Goal: Task Accomplishment & Management: Complete application form

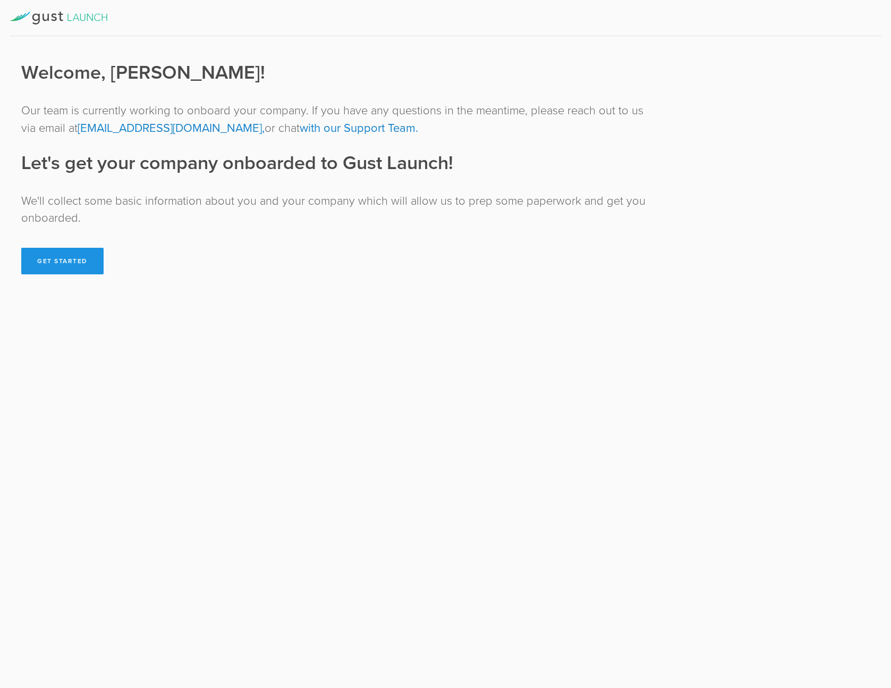
click at [52, 263] on button "Get Started" at bounding box center [62, 261] width 82 height 27
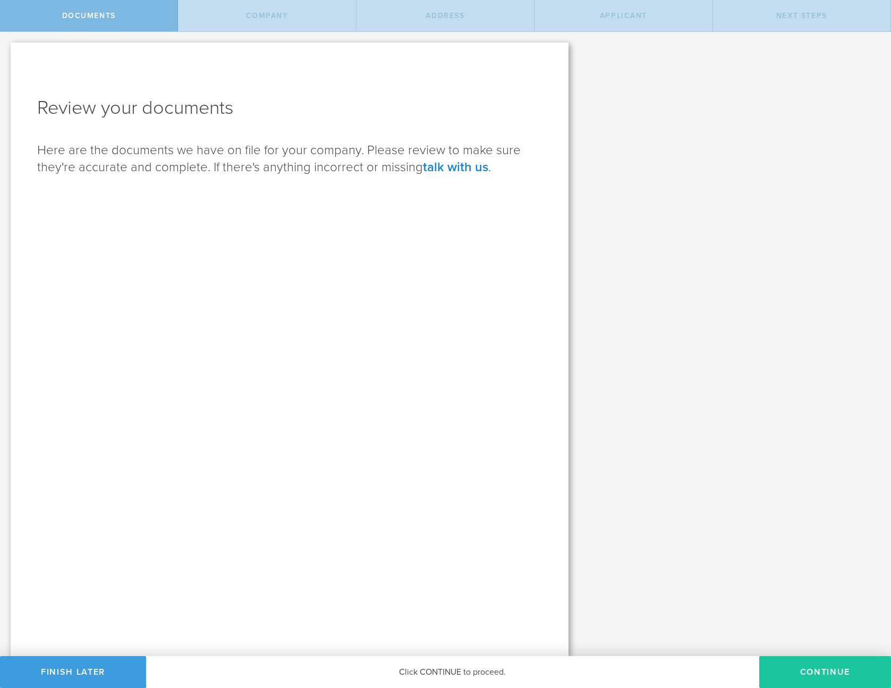
click at [814, 675] on button "Continue" at bounding box center [826, 672] width 132 height 32
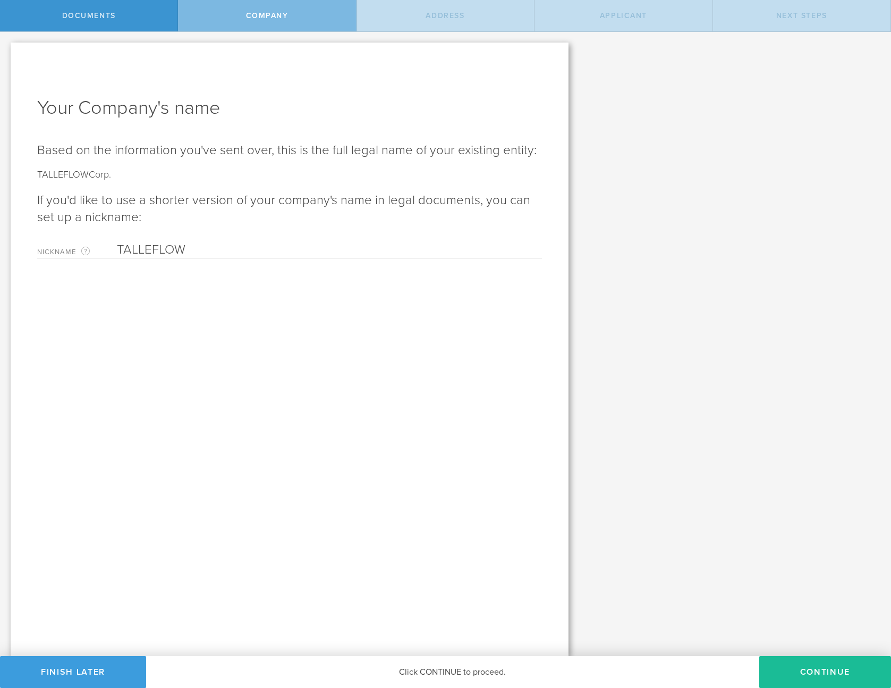
click at [181, 249] on input "TALLEFLOW" at bounding box center [327, 250] width 420 height 16
click at [191, 249] on input "TalleFlow" at bounding box center [327, 250] width 420 height 16
type input "TalleFlow"
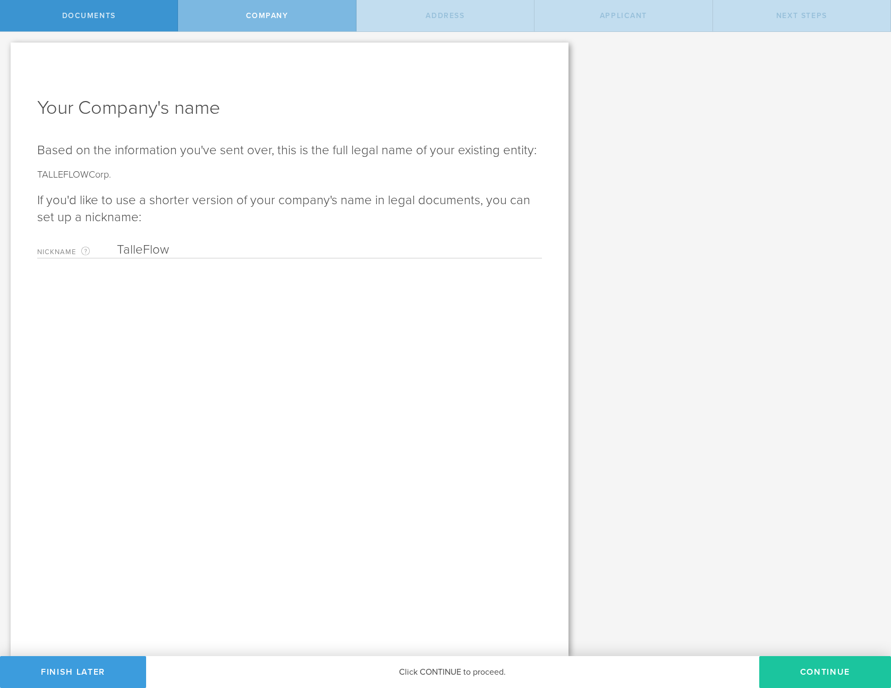
click at [790, 670] on button "Continue" at bounding box center [826, 672] width 132 height 32
checkbox input "true"
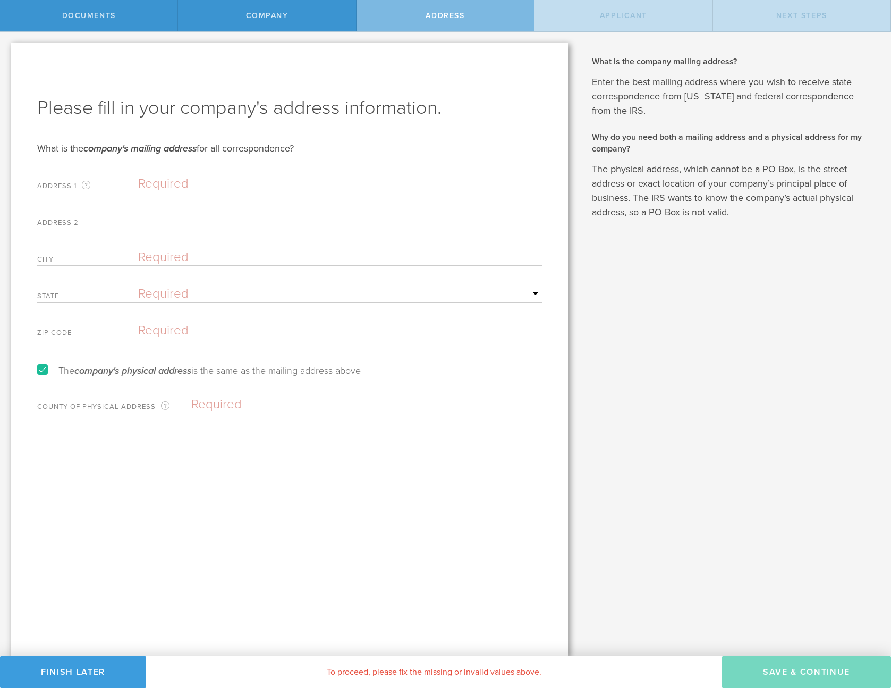
click at [159, 184] on input "text" at bounding box center [340, 184] width 404 height 16
type input "[STREET_ADDRESS]"
type input "Orange"
select select "string:CA"
type input "92869"
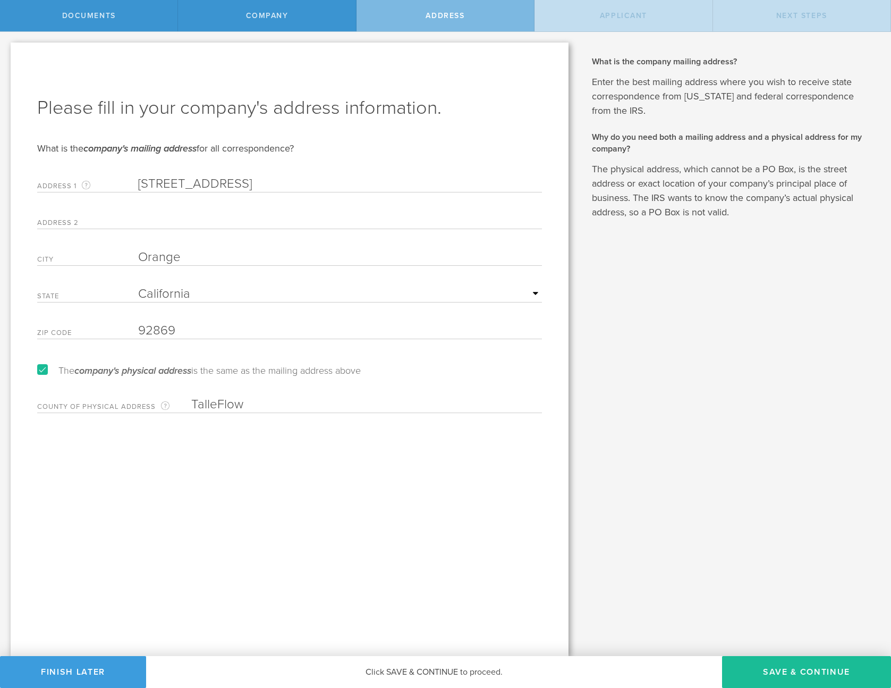
click at [287, 484] on div "Please fill in your company's address information. What is the company's mailin…" at bounding box center [290, 349] width 558 height 613
click at [247, 406] on input "TalleFlow" at bounding box center [366, 405] width 351 height 16
type input "Orange"
drag, startPoint x: 327, startPoint y: 476, endPoint x: 366, endPoint y: 475, distance: 38.8
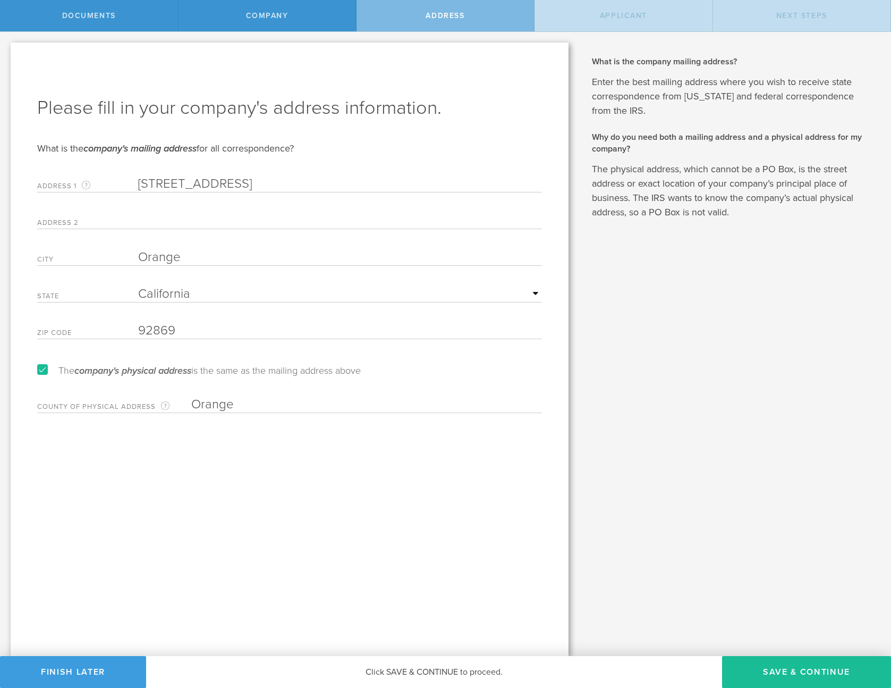
click at [329, 477] on div "Please fill in your company's address information. What is the company's mailin…" at bounding box center [290, 349] width 558 height 613
click at [789, 669] on button "Save & Continue" at bounding box center [806, 672] width 169 height 32
type input "CEO"
select select "US"
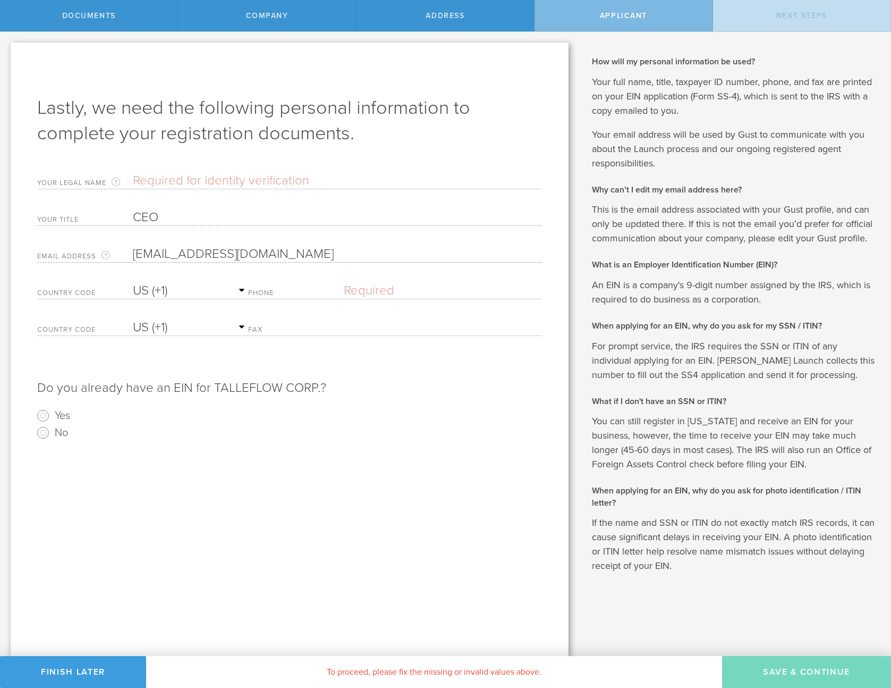
click at [195, 180] on input "text" at bounding box center [337, 181] width 409 height 16
type input "[PERSON_NAME]"
click at [383, 293] on input "text" at bounding box center [443, 291] width 198 height 16
type input "[PHONE_NUMBER]"
click at [64, 417] on label "Yes" at bounding box center [62, 414] width 15 height 15
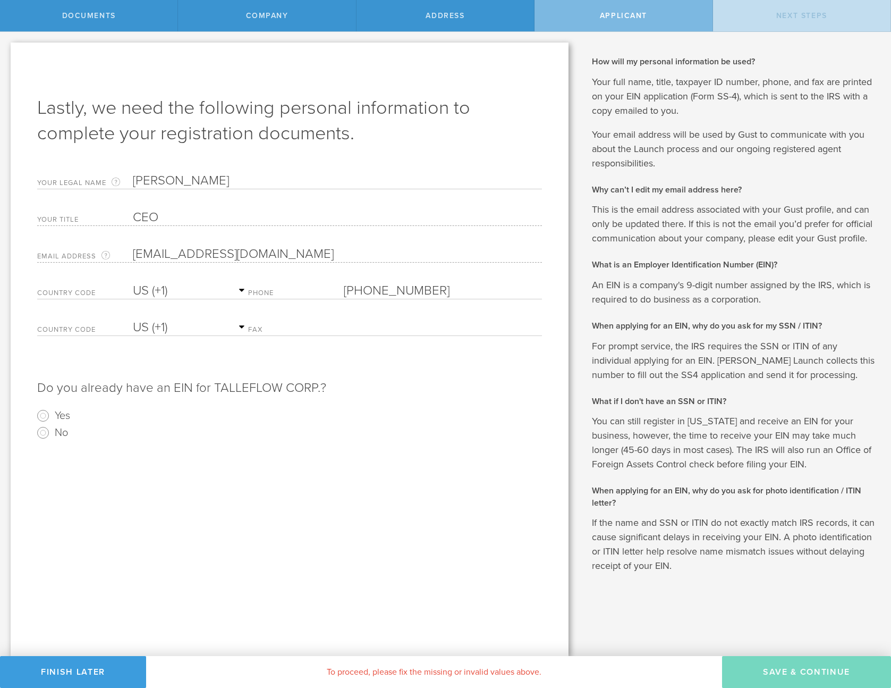
click at [52, 417] on input "Yes" at bounding box center [43, 415] width 17 height 17
radio input "true"
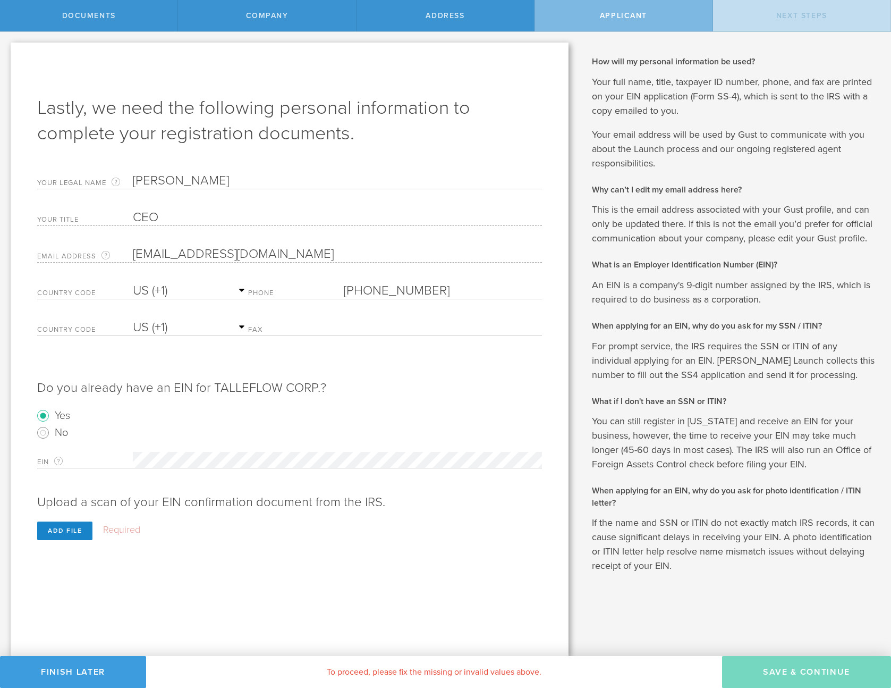
click at [213, 592] on div "Lastly, we need the following personal information to complete your registratio…" at bounding box center [290, 349] width 558 height 613
click at [74, 528] on div "Add file" at bounding box center [64, 530] width 55 height 19
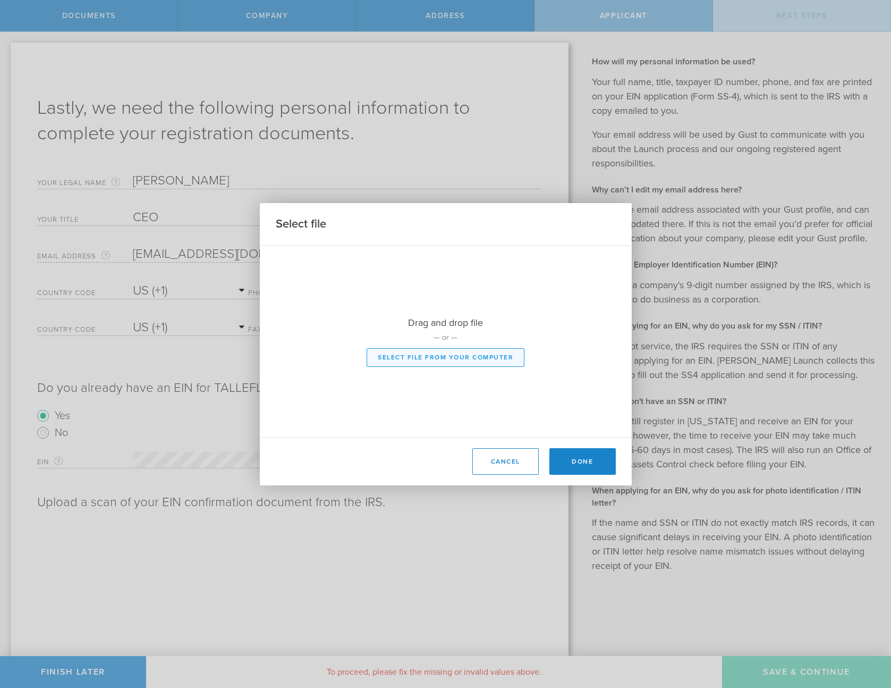
click at [411, 357] on button "Select file from your computer" at bounding box center [446, 357] width 158 height 19
type input "C:\fakepath\EIN_Tax ID Number.pdf"
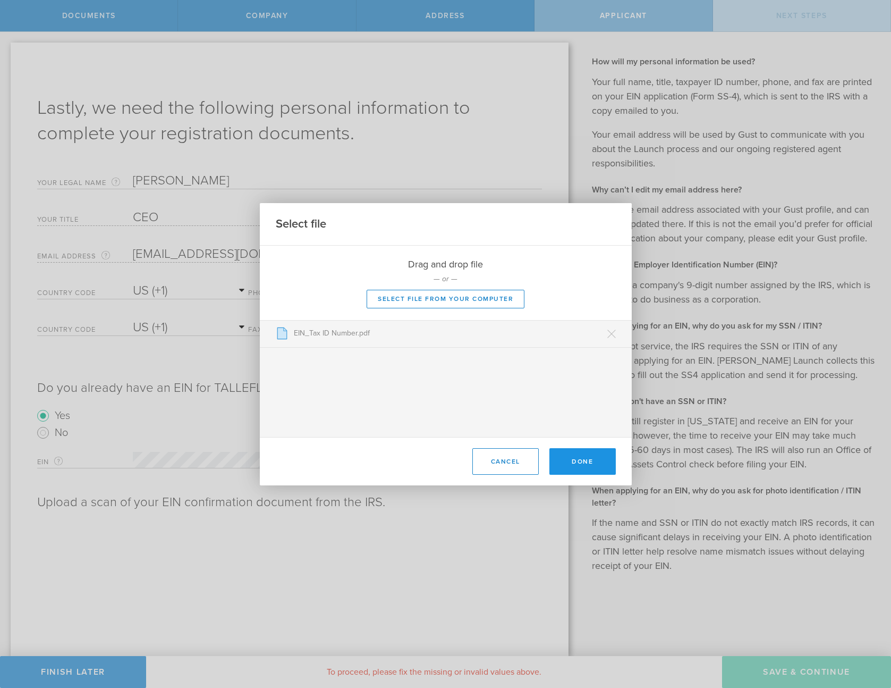
click at [587, 458] on button "Done" at bounding box center [583, 461] width 66 height 27
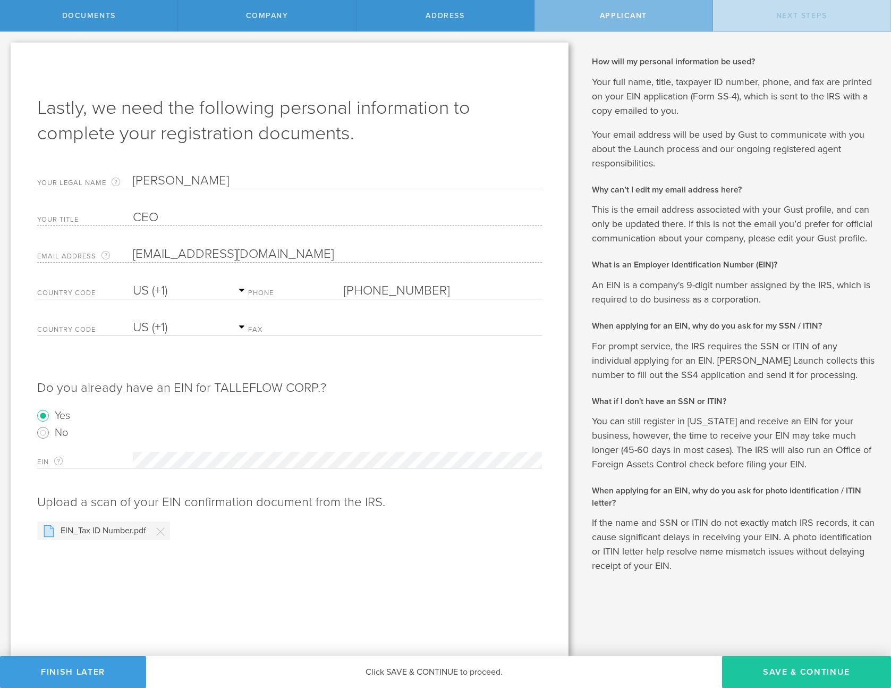
click at [757, 664] on button "Save & Continue" at bounding box center [806, 672] width 169 height 32
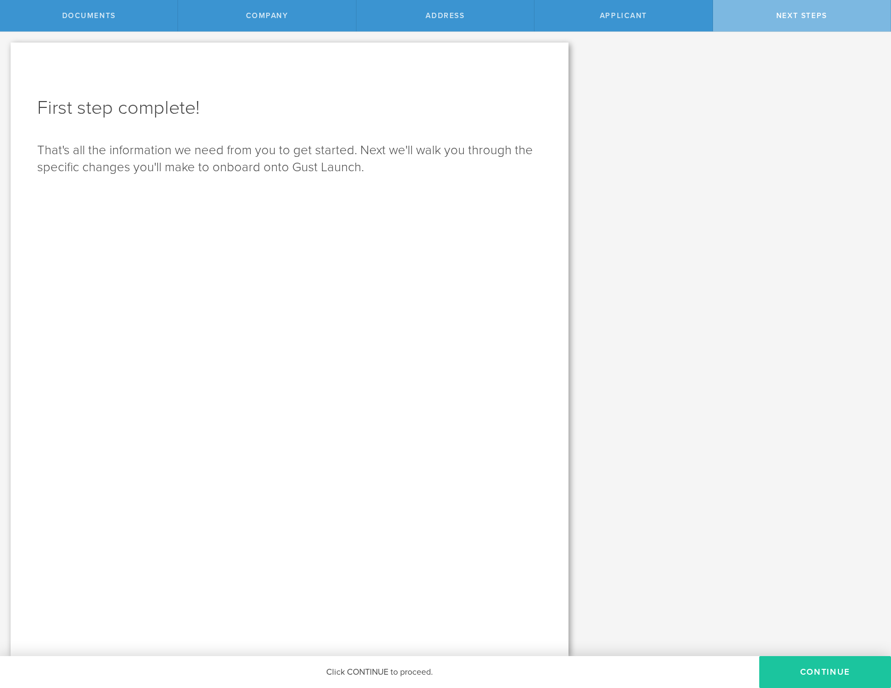
click at [792, 669] on button "Continue" at bounding box center [826, 672] width 132 height 32
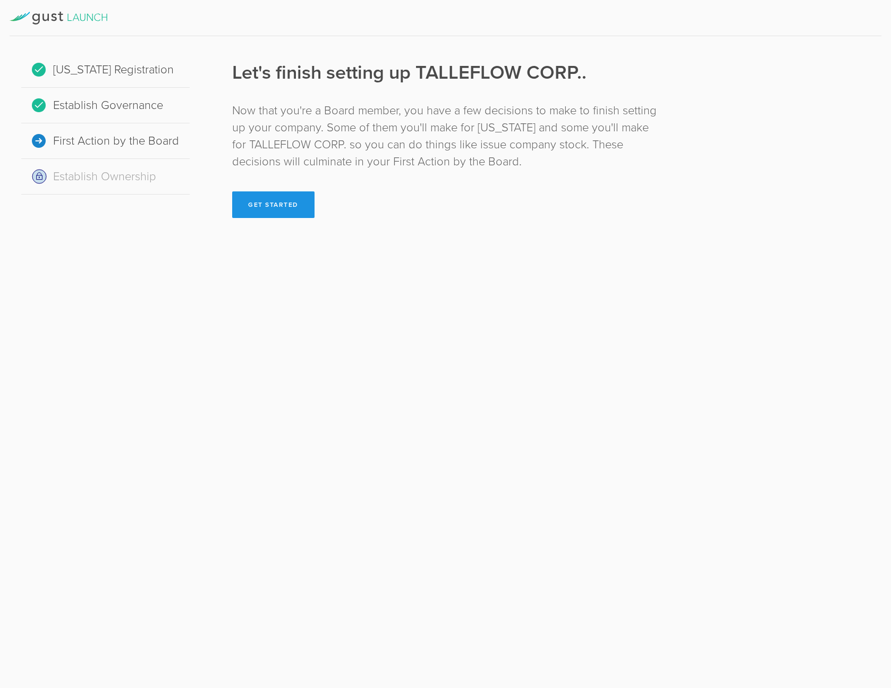
click at [298, 204] on button "Get Started" at bounding box center [273, 204] width 82 height 27
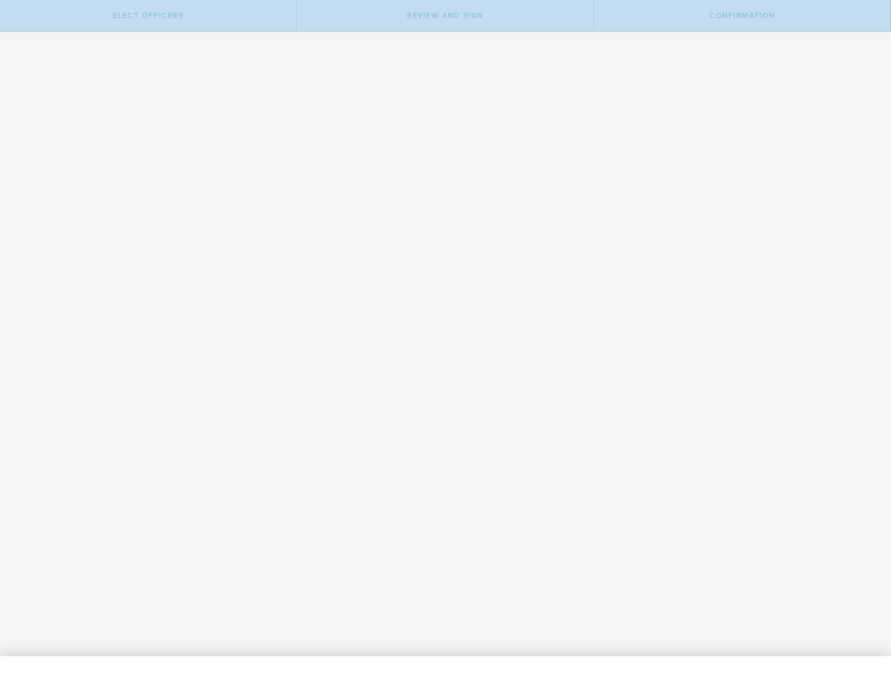
type input "[PERSON_NAME]"
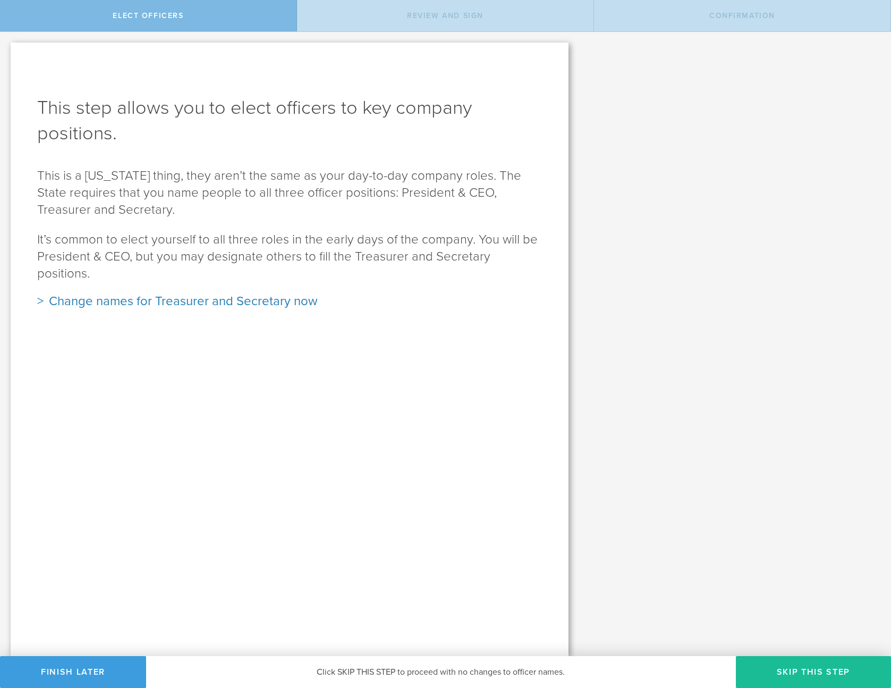
click at [46, 293] on div "Change names for Treasurer and Secretary now" at bounding box center [289, 301] width 505 height 17
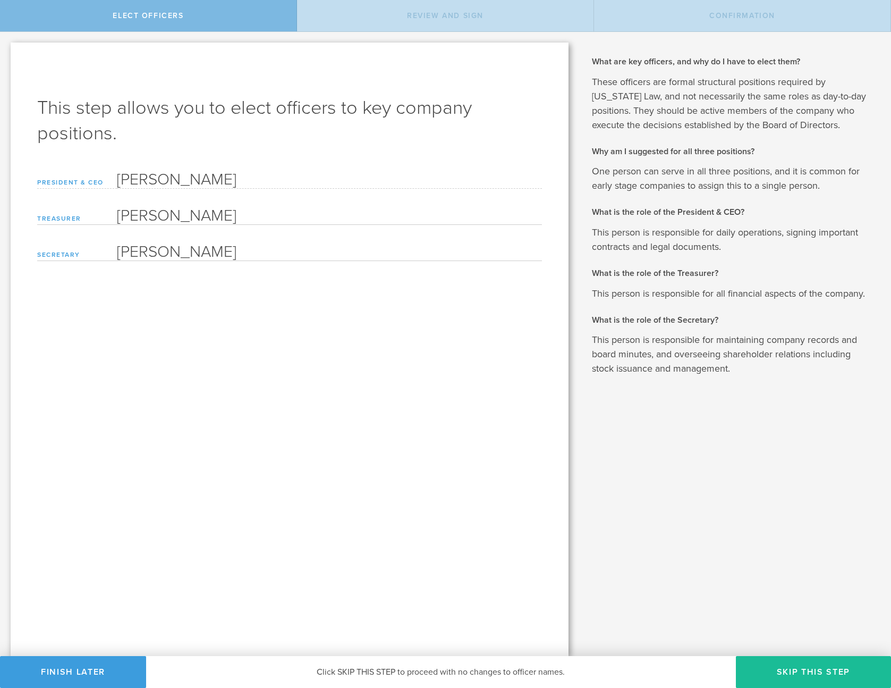
click at [198, 222] on input "[PERSON_NAME]" at bounding box center [329, 214] width 425 height 21
drag, startPoint x: 233, startPoint y: 215, endPoint x: 116, endPoint y: 217, distance: 117.0
click at [116, 217] on div "Treasurer [PERSON_NAME] Please enter a name" at bounding box center [289, 214] width 505 height 21
click at [235, 251] on input "[PERSON_NAME]" at bounding box center [329, 250] width 425 height 21
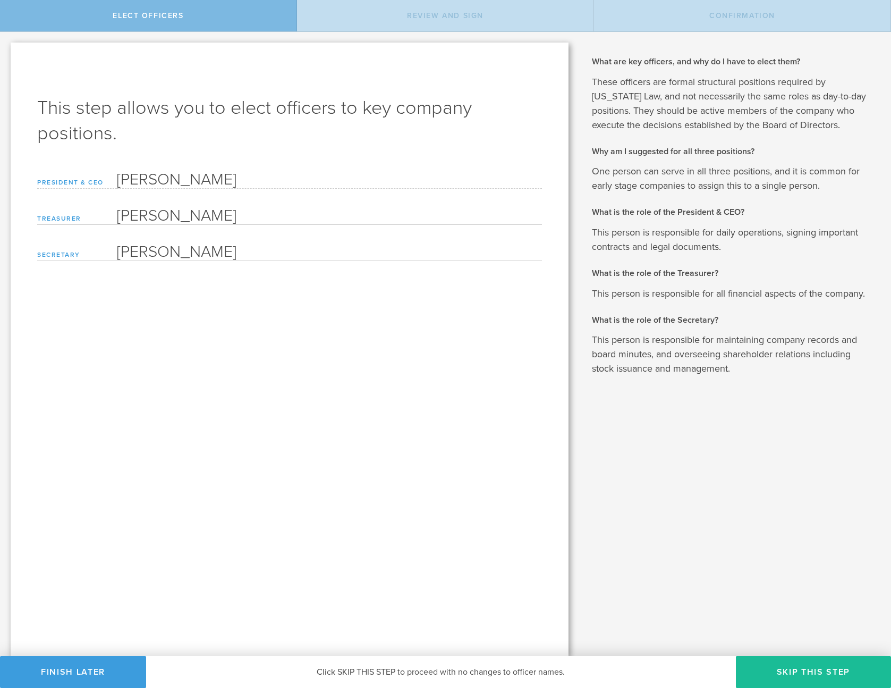
click at [235, 251] on input "[PERSON_NAME]" at bounding box center [329, 250] width 425 height 21
type input "[PERSON_NAME]"
click at [237, 222] on input "[PERSON_NAME]" at bounding box center [329, 214] width 425 height 21
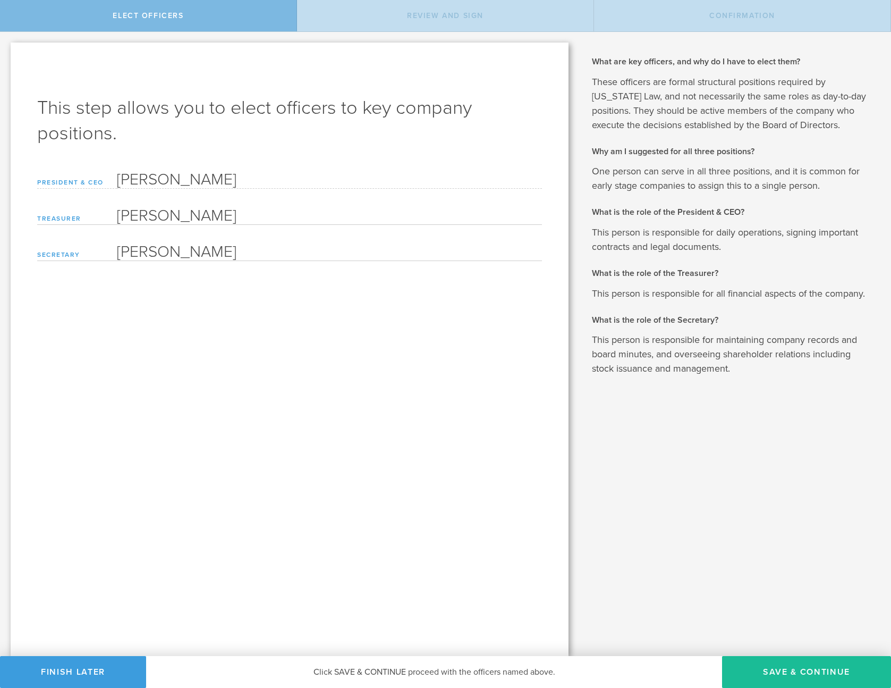
type input "[PERSON_NAME]"
click at [437, 550] on div "This step allows you to elect officers to key company positions. Based on the i…" at bounding box center [290, 349] width 558 height 613
click at [763, 668] on button "Save & Continue" at bounding box center [806, 672] width 169 height 32
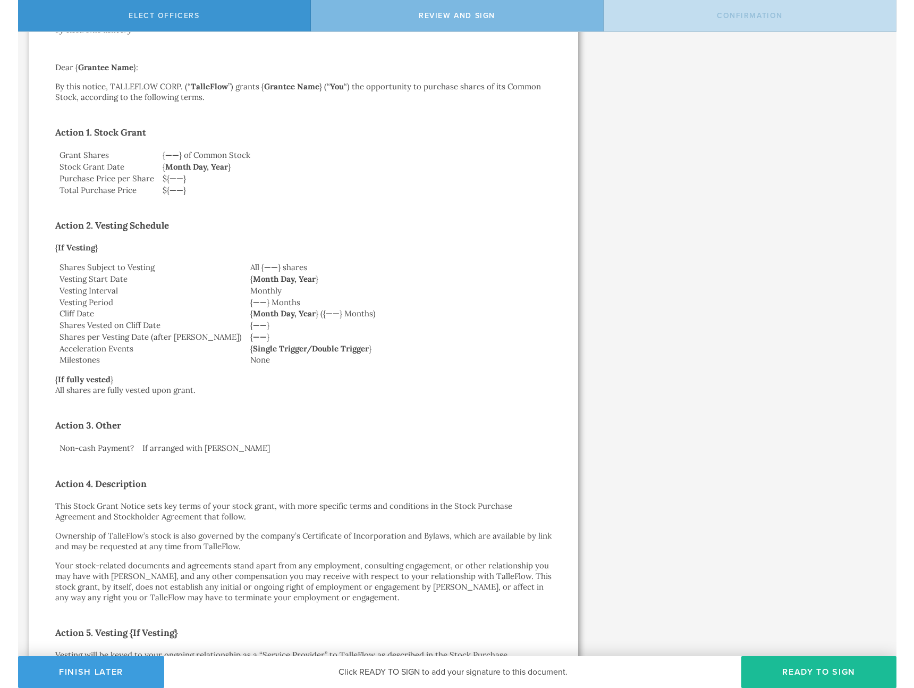
scroll to position [2217, 0]
